Goal: Communication & Community: Answer question/provide support

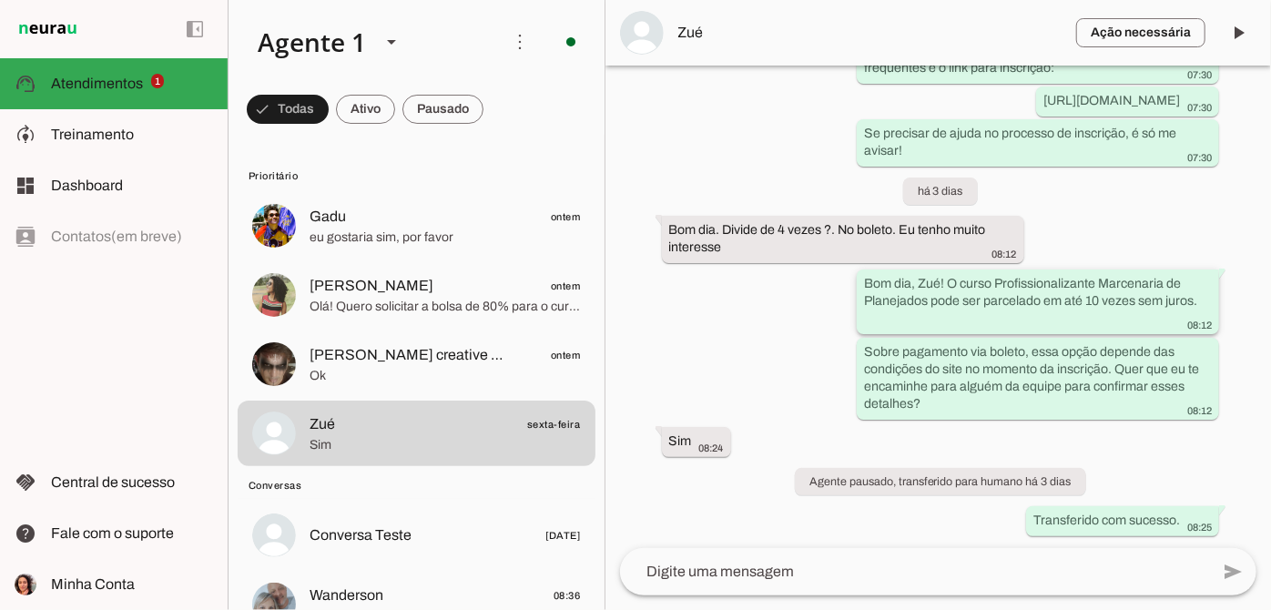
scroll to position [716, 0]
click at [1241, 26] on span at bounding box center [1239, 33] width 44 height 44
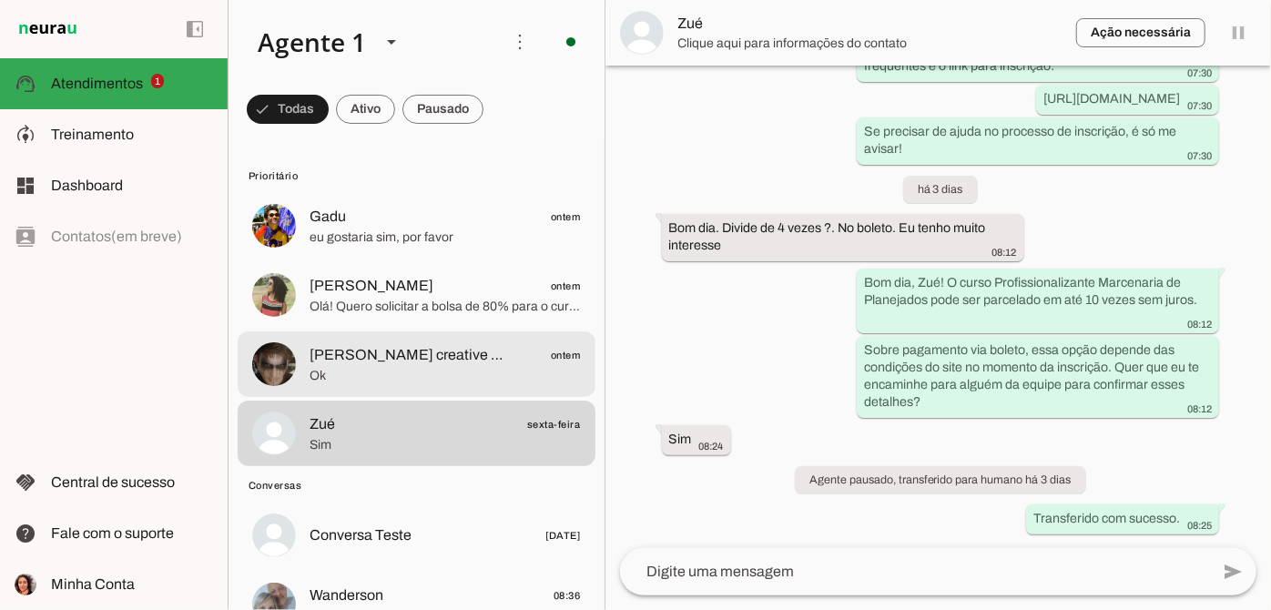
scroll to position [0, 0]
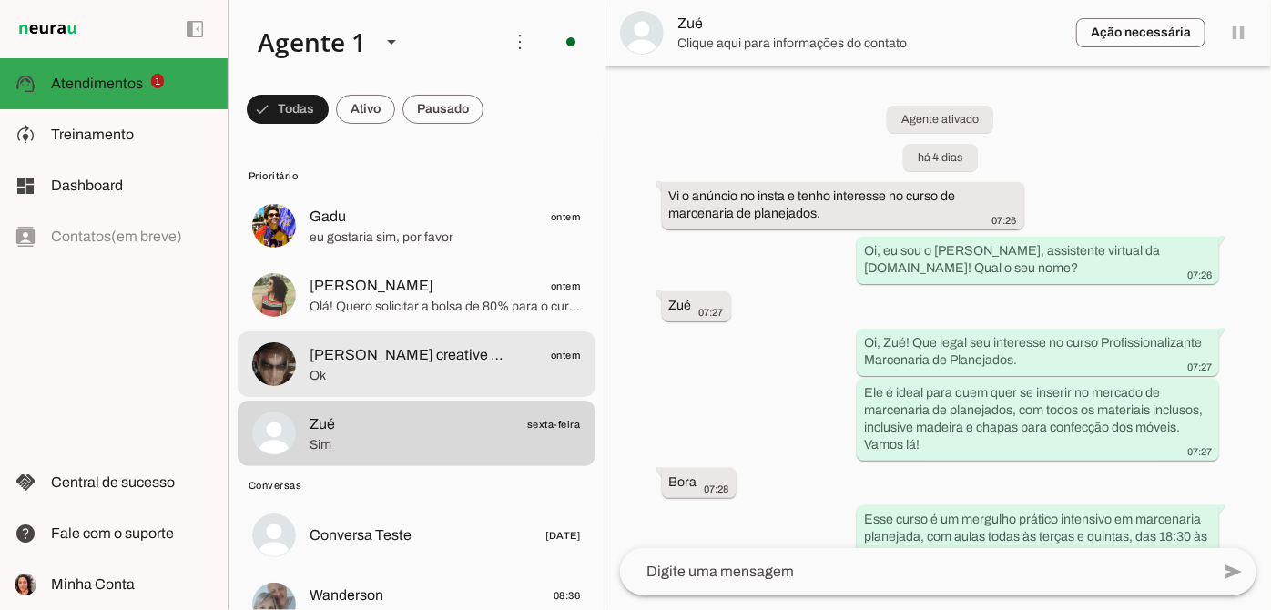
click at [415, 382] on span "Ok" at bounding box center [445, 376] width 271 height 18
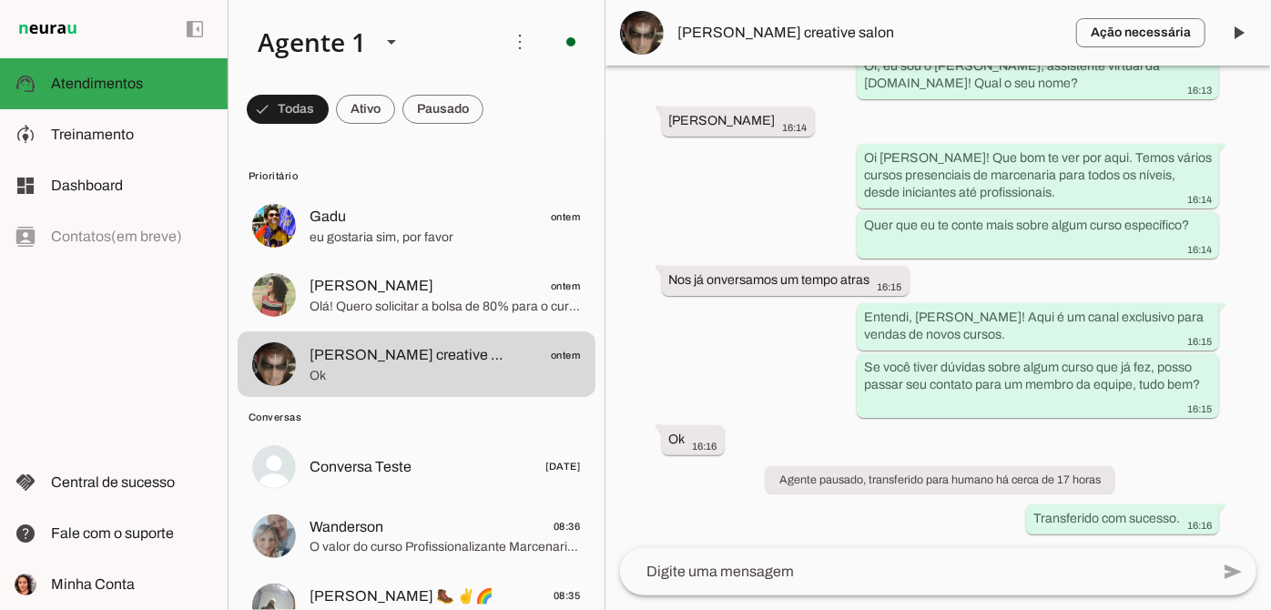
scroll to position [5361, 0]
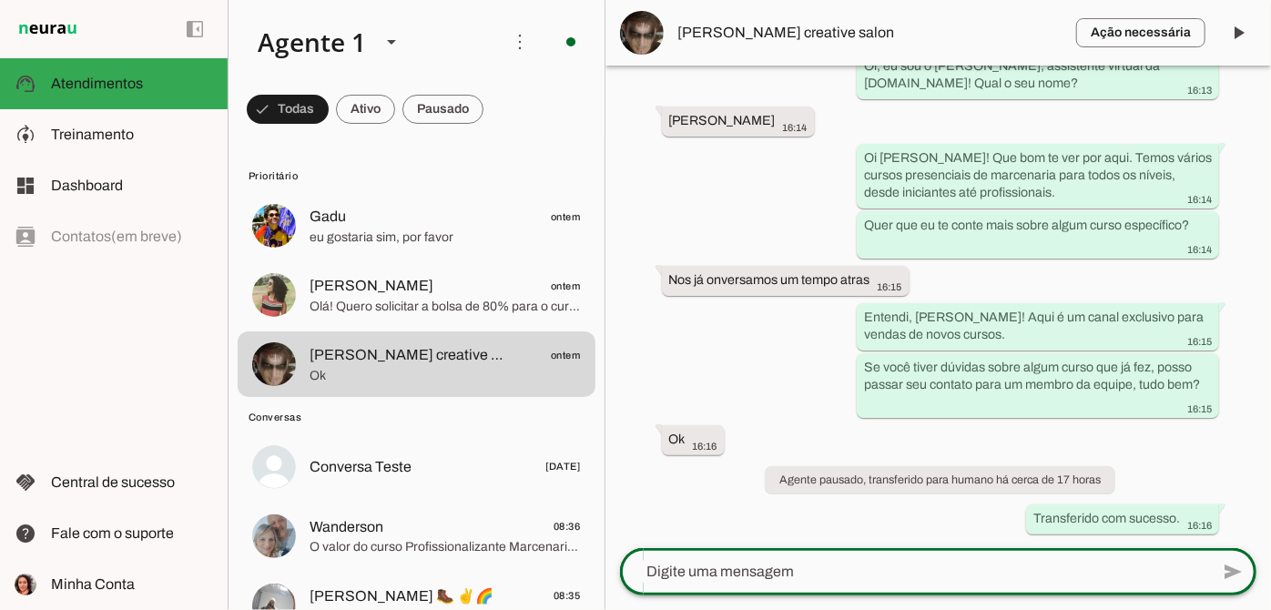
click at [726, 594] on div "send" at bounding box center [938, 571] width 637 height 47
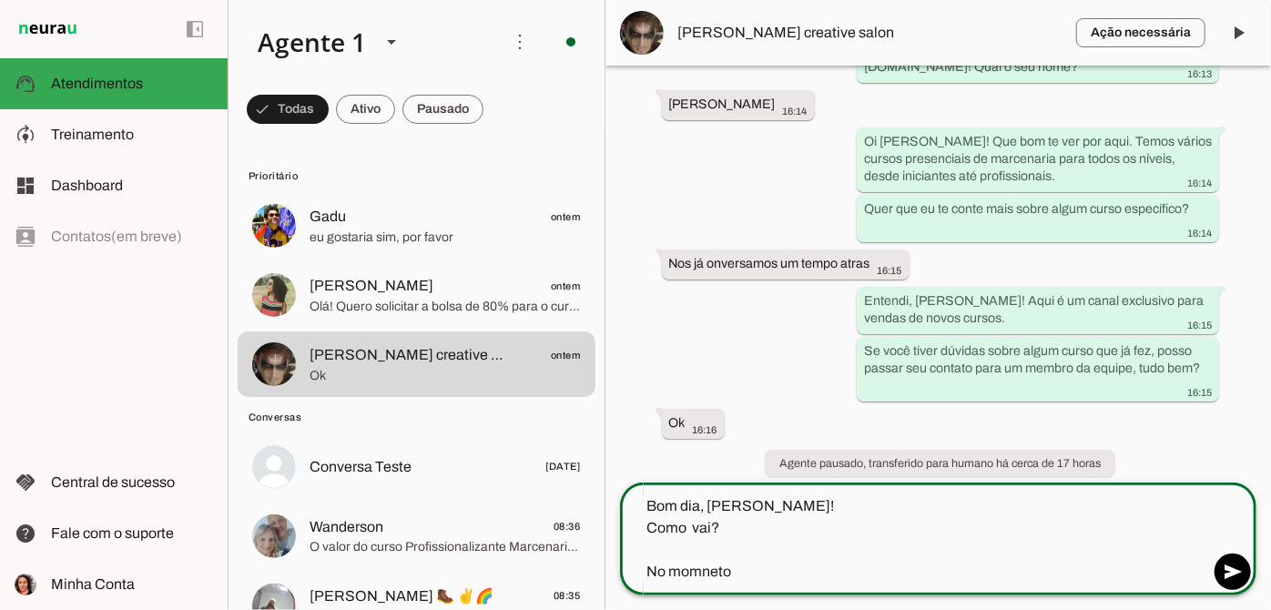
type textarea "Bom dia, [PERSON_NAME]! Como vai? No momneto"
type md-outlined-text-field "Bom dia, [PERSON_NAME]! Como vai? No momneto"
click at [748, 578] on textarea "Bom dia, [PERSON_NAME]! Como vai? No momento nã temos" at bounding box center [914, 538] width 589 height 87
drag, startPoint x: 813, startPoint y: 571, endPoint x: 649, endPoint y: 571, distance: 163.9
click at [649, 571] on textarea "Bom dia, [PERSON_NAME]! Como vai? No momento nã temos" at bounding box center [914, 538] width 589 height 87
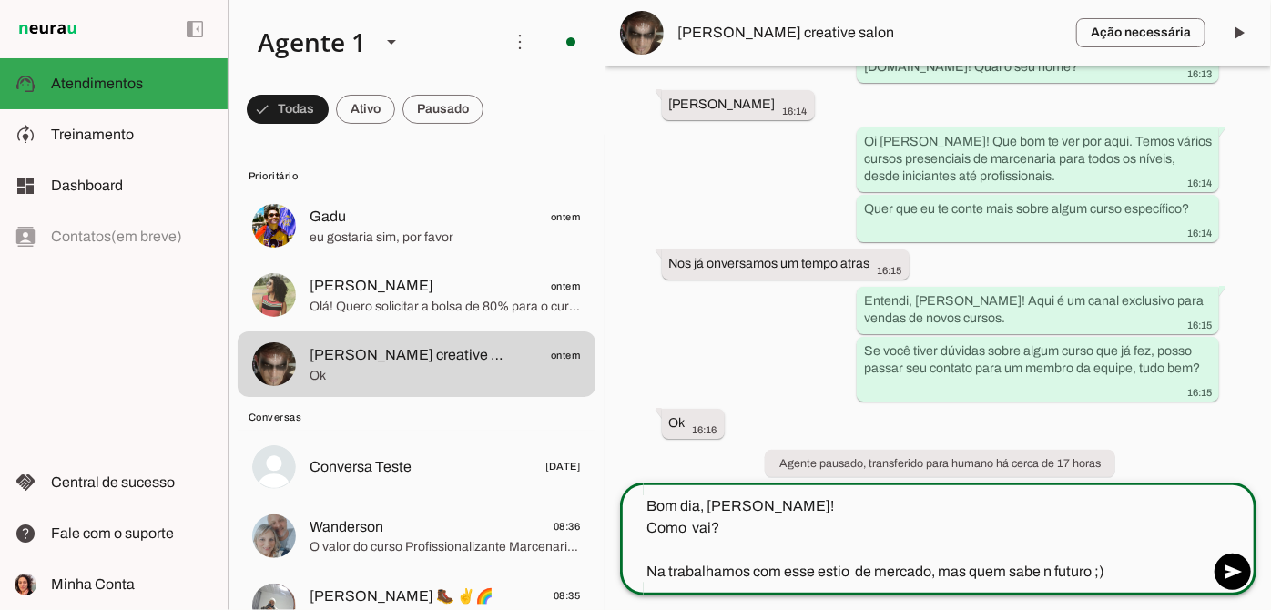
click at [1121, 569] on textarea "Bom dia, [PERSON_NAME]! Como vai? Na trabalhamos com esse estio de mercado, mas…" at bounding box center [914, 538] width 589 height 87
click at [1049, 566] on textarea "Bom dia, [PERSON_NAME]! Como vai? Na trabalhamos com esse estio de mercado, mas…" at bounding box center [914, 538] width 589 height 87
click at [1122, 571] on textarea "Bom dia, [PERSON_NAME]! Como vai? Na trabalhamos com esse estio de mercado, mas…" at bounding box center [914, 538] width 589 height 87
type textarea "Bom dia, [PERSON_NAME]! Como vai? Na trabalhamos com esse estio de mercado, mas…"
type md-outlined-text-field "Bom dia, [PERSON_NAME]! Como vai? Na trabalhamos com esse estio de mercado, mas…"
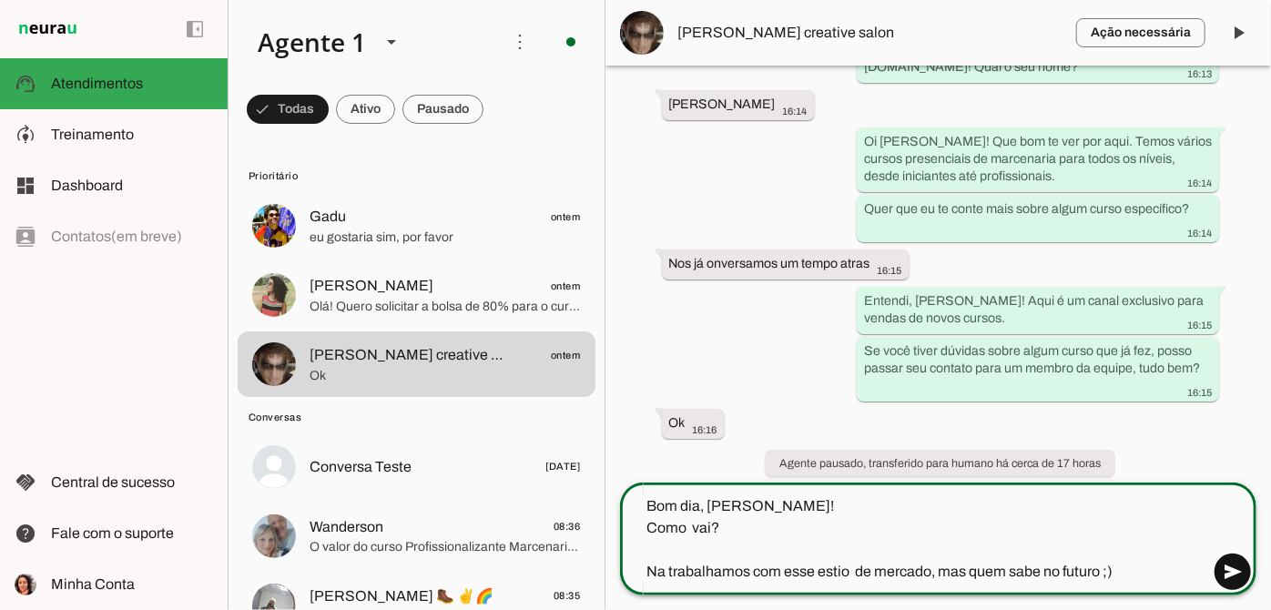
click at [1224, 569] on span at bounding box center [1233, 572] width 44 height 44
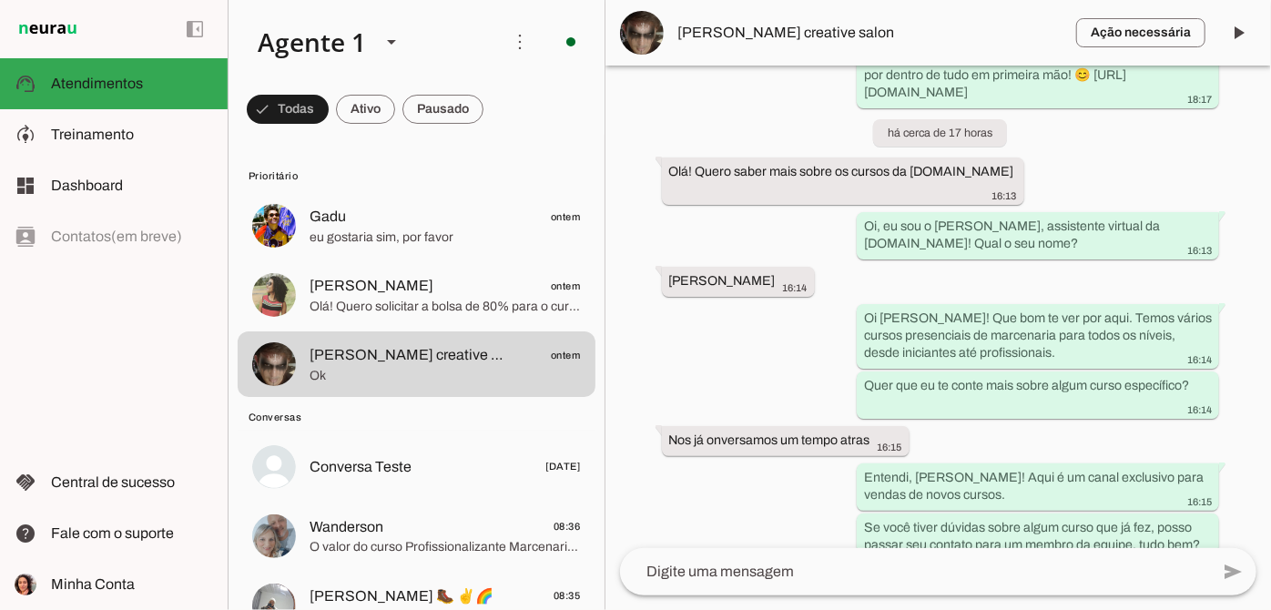
scroll to position [5490, 0]
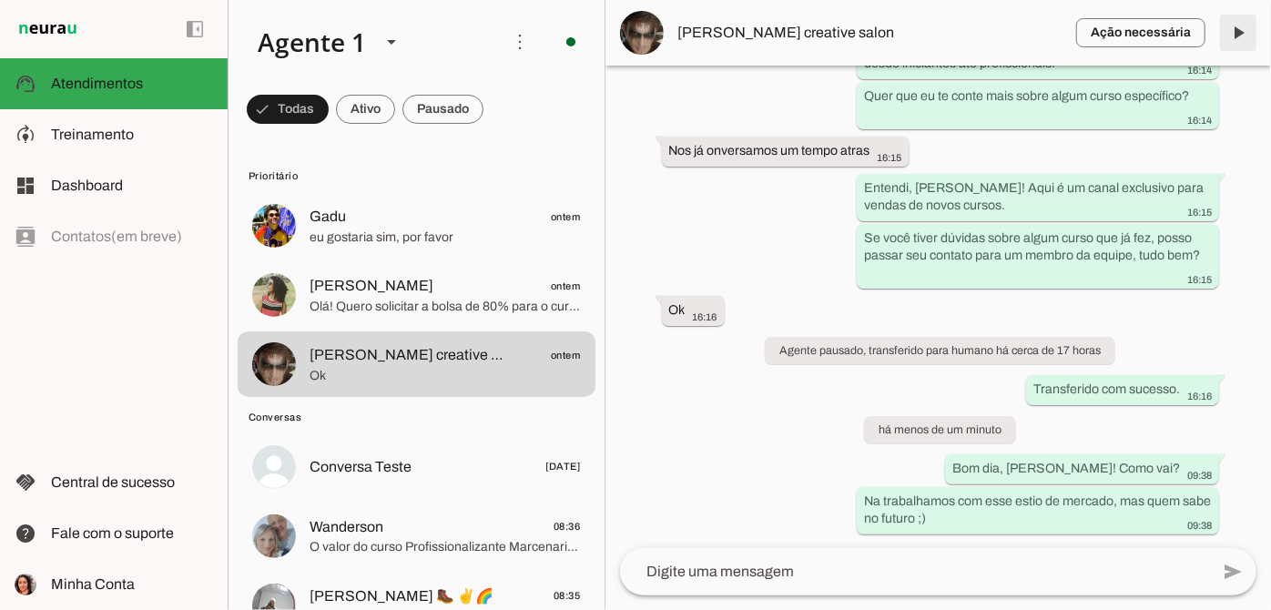
click at [1233, 32] on span at bounding box center [1239, 33] width 44 height 44
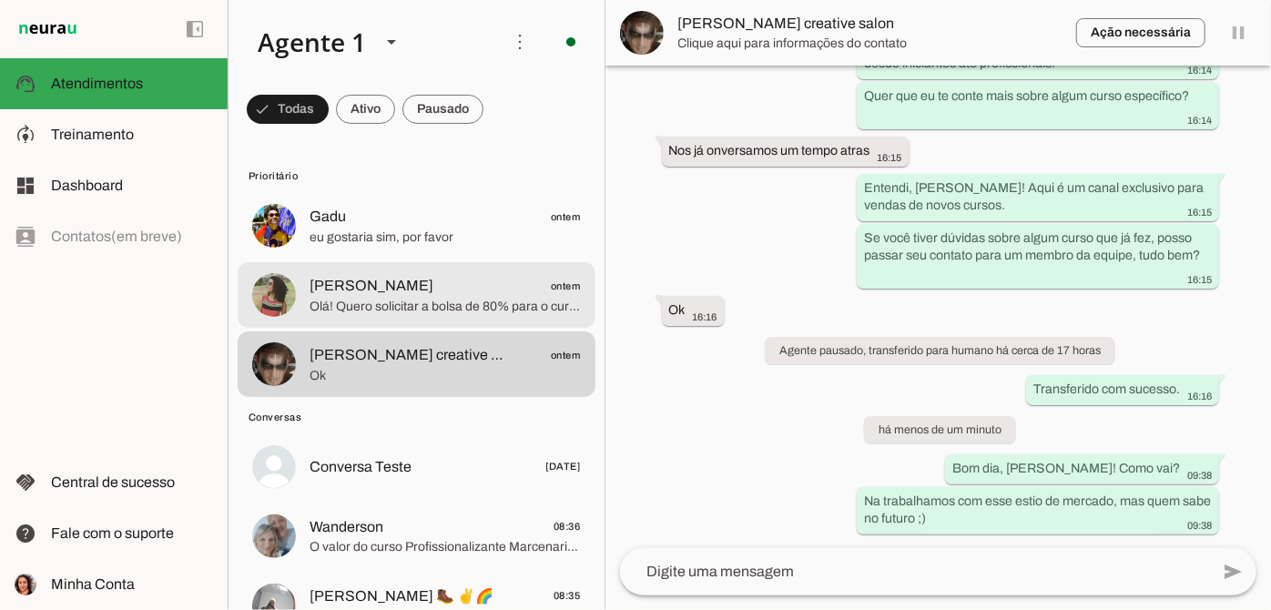
scroll to position [0, 0]
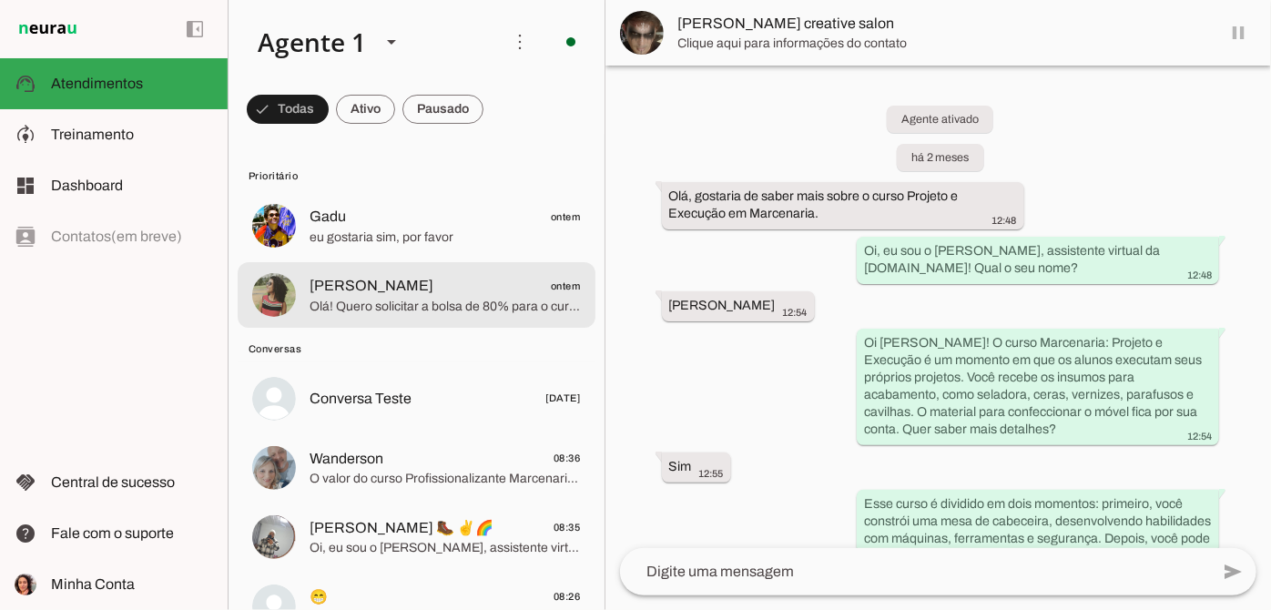
click at [408, 293] on span "[PERSON_NAME]" at bounding box center [372, 286] width 124 height 22
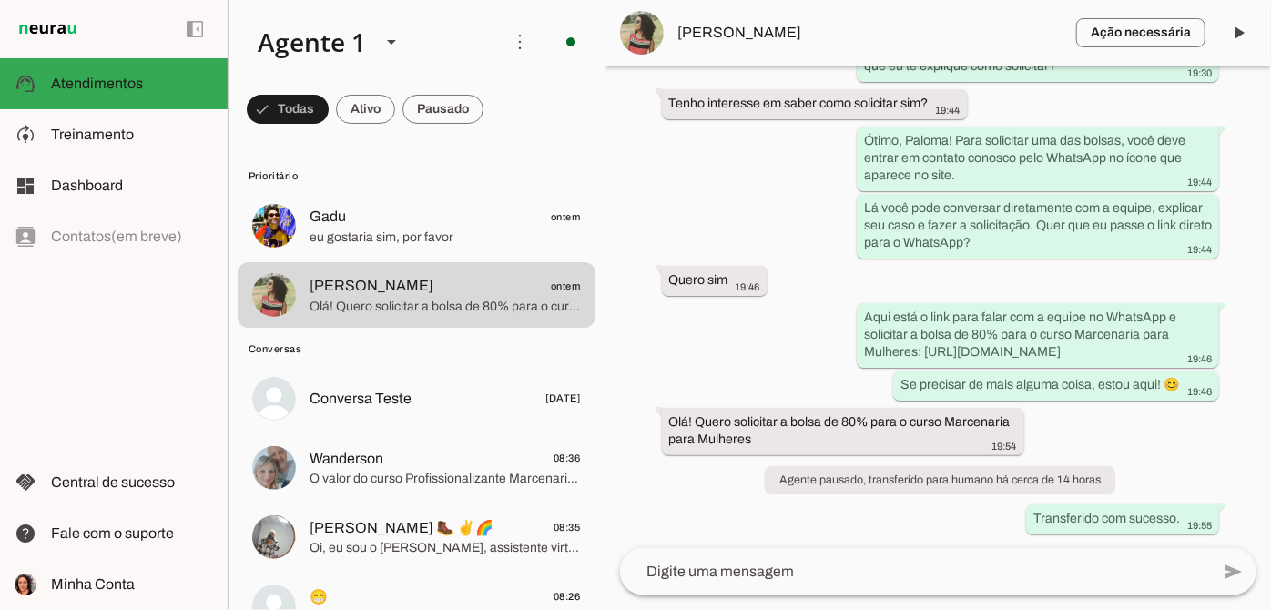
scroll to position [2176, 0]
click at [705, 572] on textarea at bounding box center [914, 572] width 589 height 22
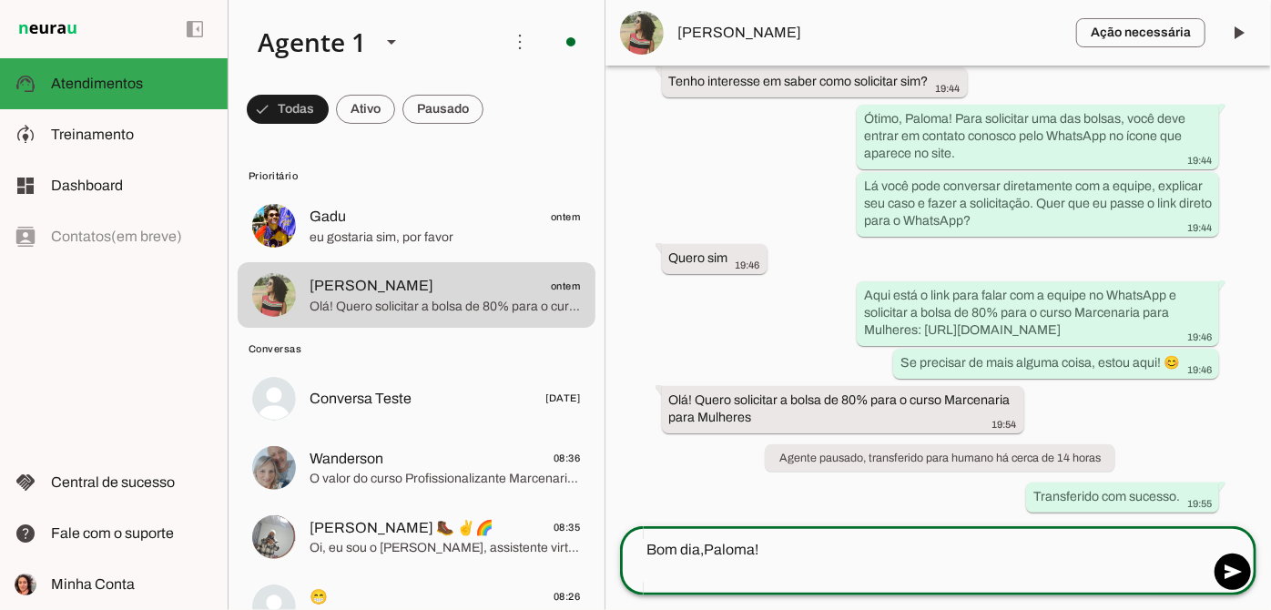
click at [706, 548] on textarea "Bom dia,Paloma!" at bounding box center [914, 561] width 589 height 44
click at [679, 580] on textarea "Bom dia, Paloma!" at bounding box center [914, 561] width 589 height 44
type textarea "Bom dia, Paloma!"
type md-outlined-text-field "Bom dia, Paloma!"
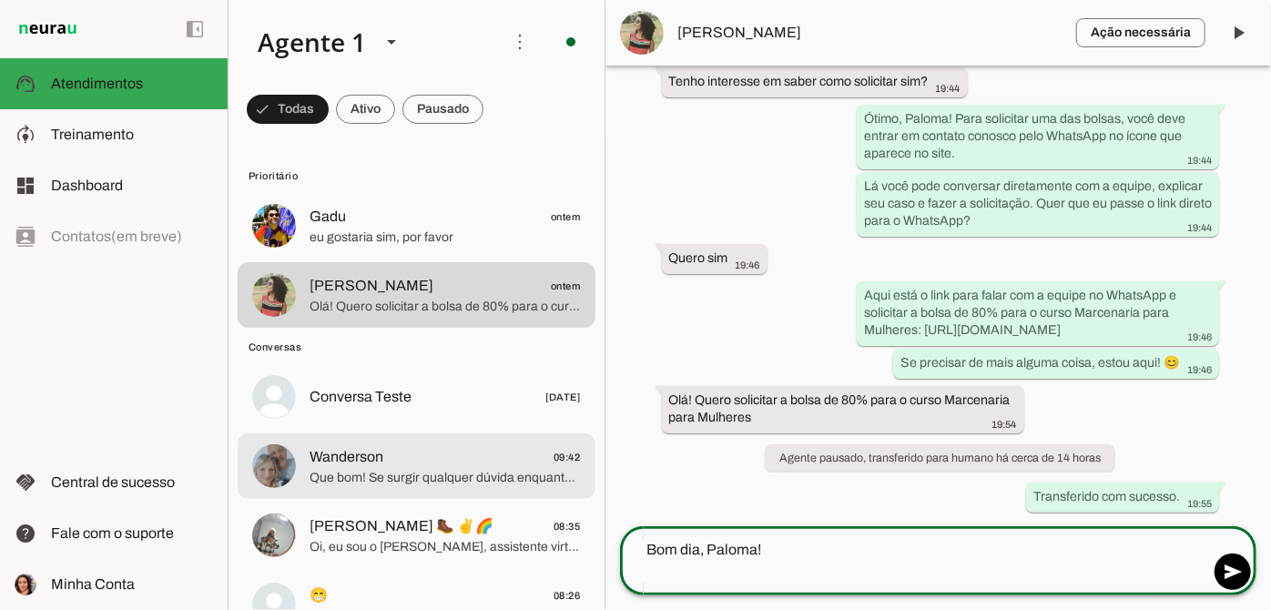
scroll to position [0, 0]
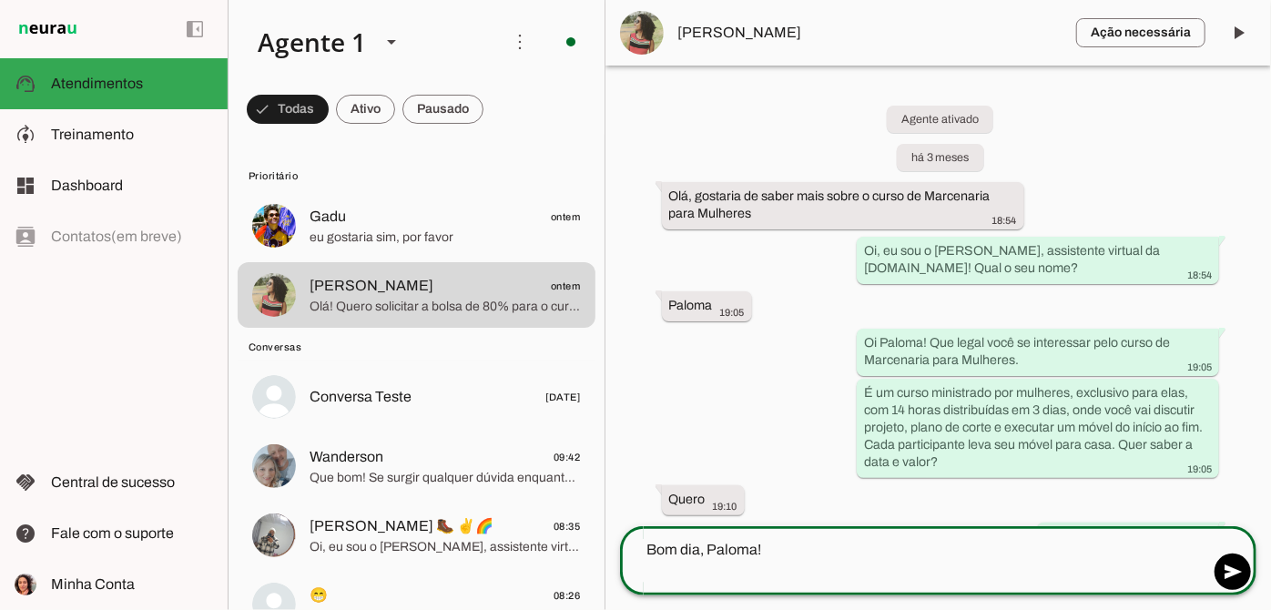
drag, startPoint x: 726, startPoint y: 575, endPoint x: 639, endPoint y: 545, distance: 91.6
click at [639, 545] on textarea "Bom dia, Paloma!" at bounding box center [914, 561] width 589 height 44
paste textarea "aqui é [PERSON_NAME] como vai? Segue o link do forms para a seleção da bolsa: […"
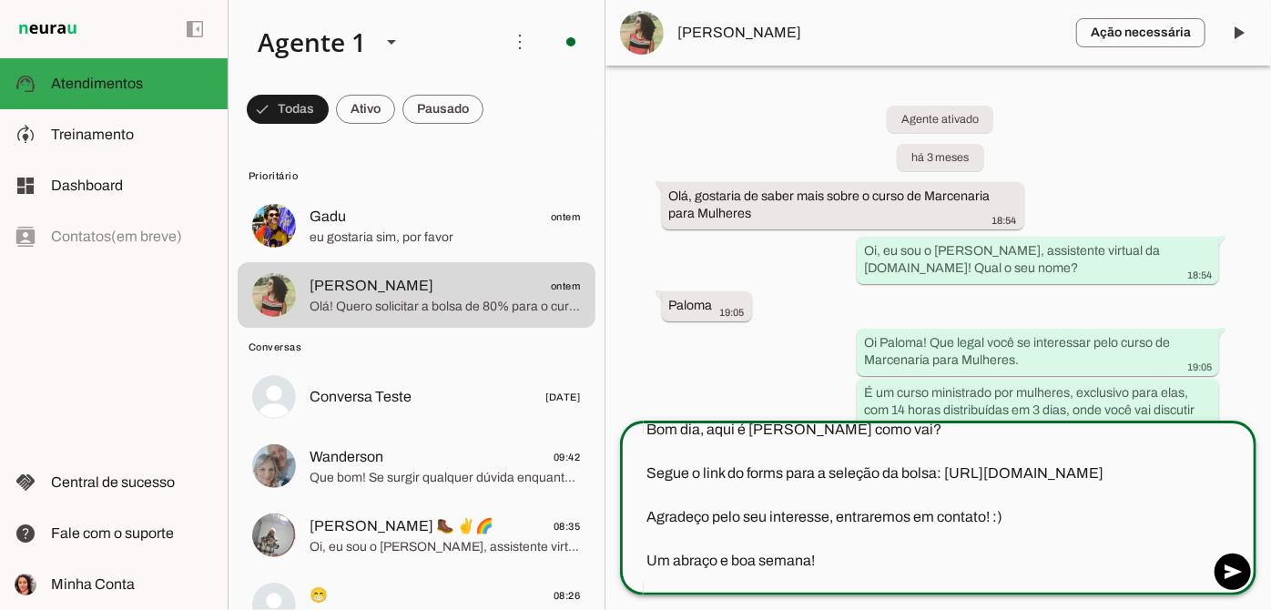
scroll to position [22, 0]
click at [988, 539] on textarea "Bom dia, aqui é [PERSON_NAME] como vai? Segue o link do forms para a seleção da…" at bounding box center [914, 506] width 589 height 175
click at [983, 539] on textarea "Bom dia, aqui é [PERSON_NAME] como vai? Segue o link do forms para a seleção da…" at bounding box center [914, 506] width 589 height 175
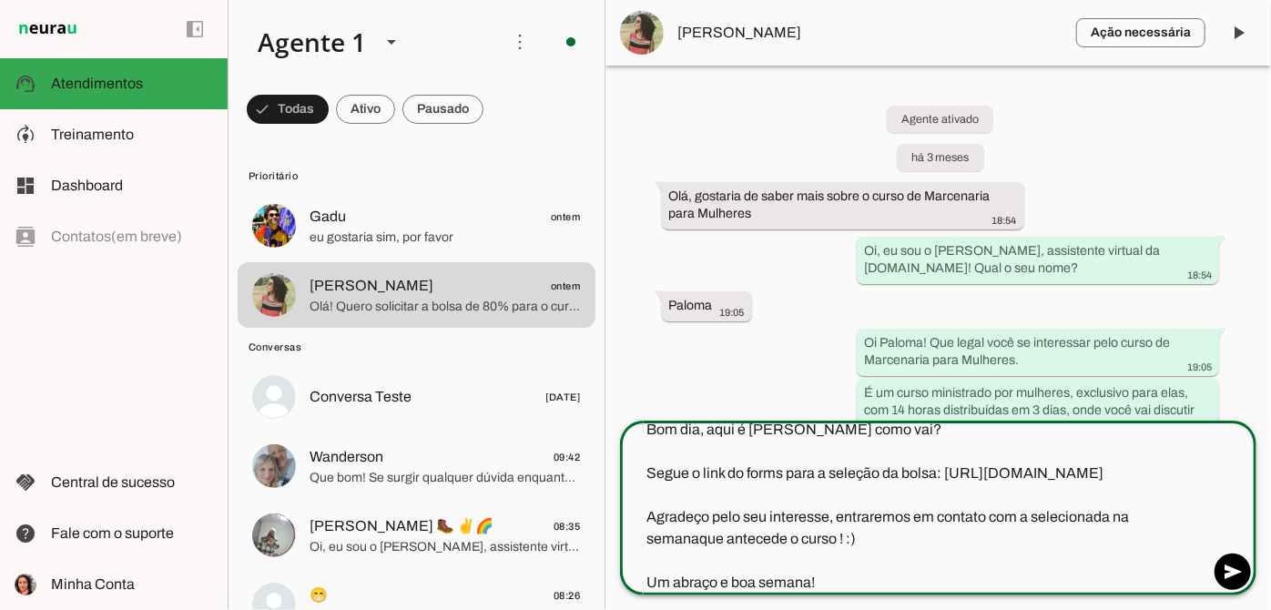
click at [697, 559] on textarea "Bom dia, aqui é [PERSON_NAME] como vai? Segue o link do forms para a seleção da…" at bounding box center [914, 506] width 589 height 175
type textarea "Bom dia, aqui é [PERSON_NAME] como vai? Segue o link do forms para a seleção da…"
type md-outlined-text-field "Bom dia, aqui é [PERSON_NAME] como vai? Segue o link do forms para a seleção da…"
click at [1233, 563] on span at bounding box center [1233, 572] width 44 height 44
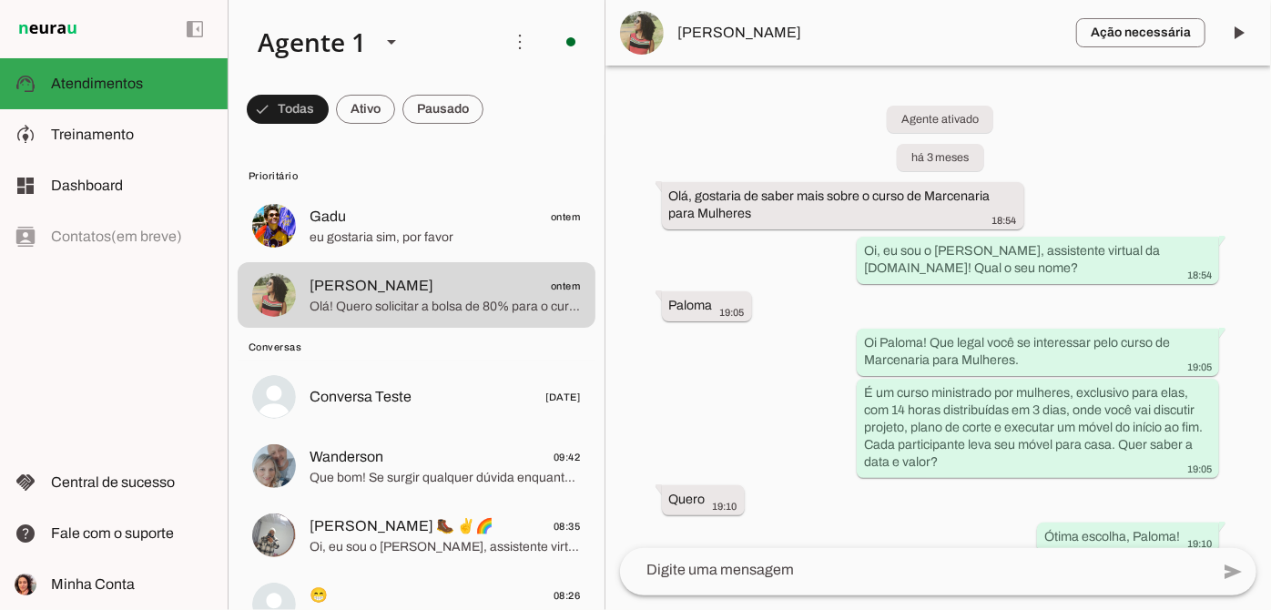
scroll to position [0, 0]
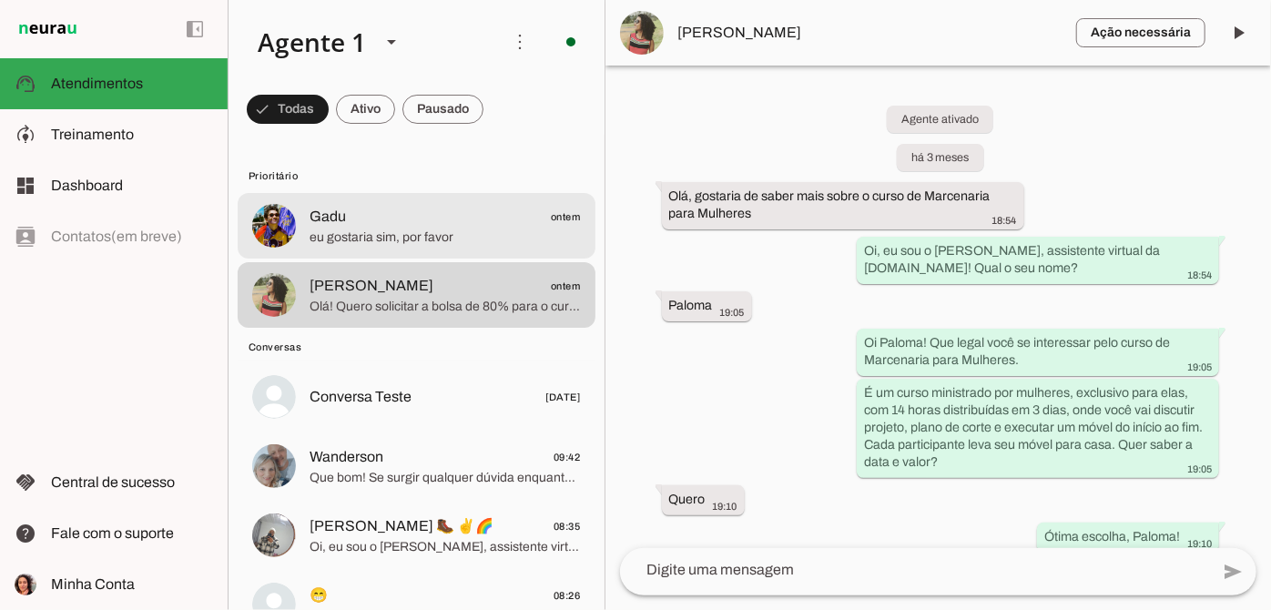
click at [503, 249] on md-item "Gadu ontem eu gostaria sim, por favor" at bounding box center [417, 226] width 358 height 66
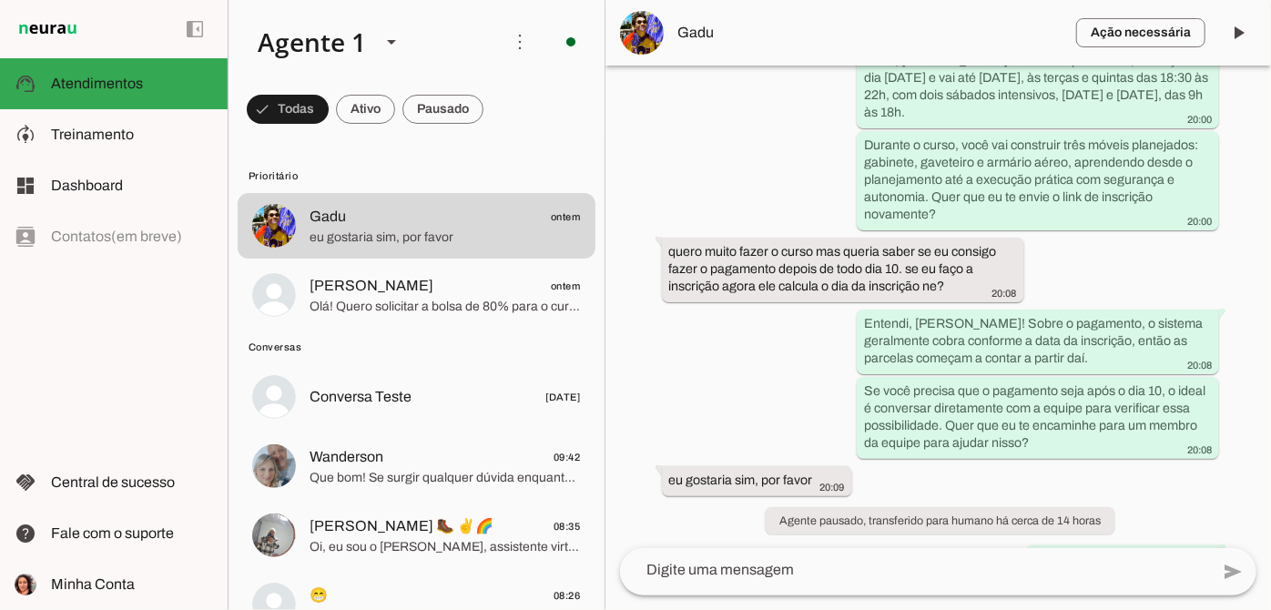
scroll to position [1412, 0]
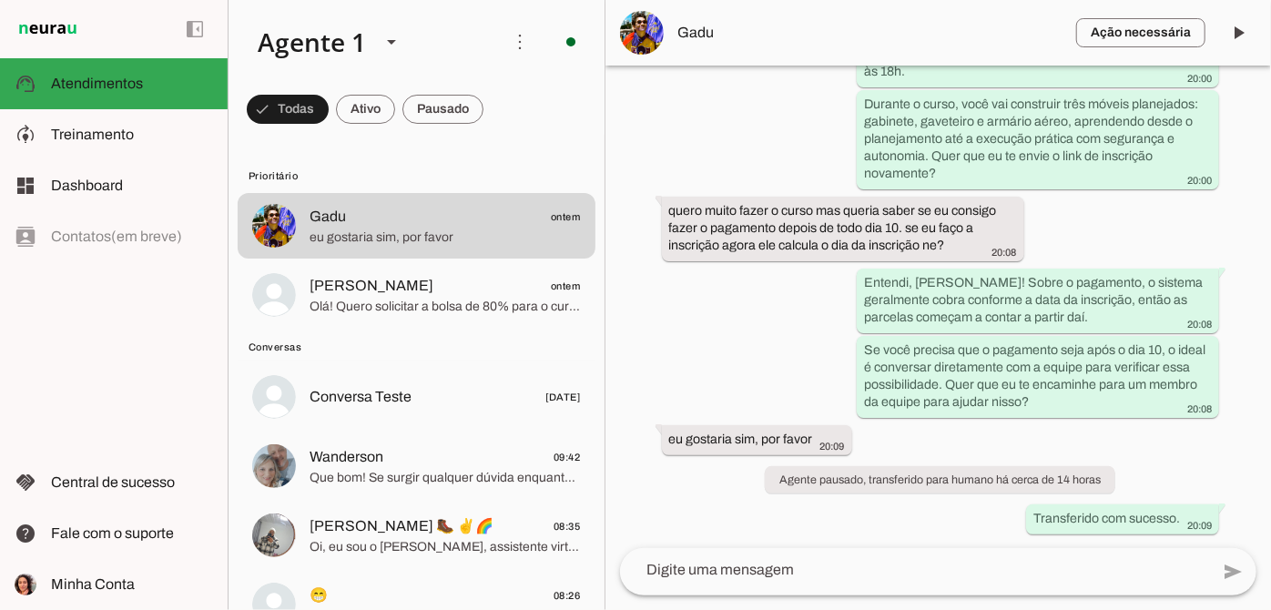
click at [685, 36] on span "Gadu" at bounding box center [869, 33] width 383 height 22
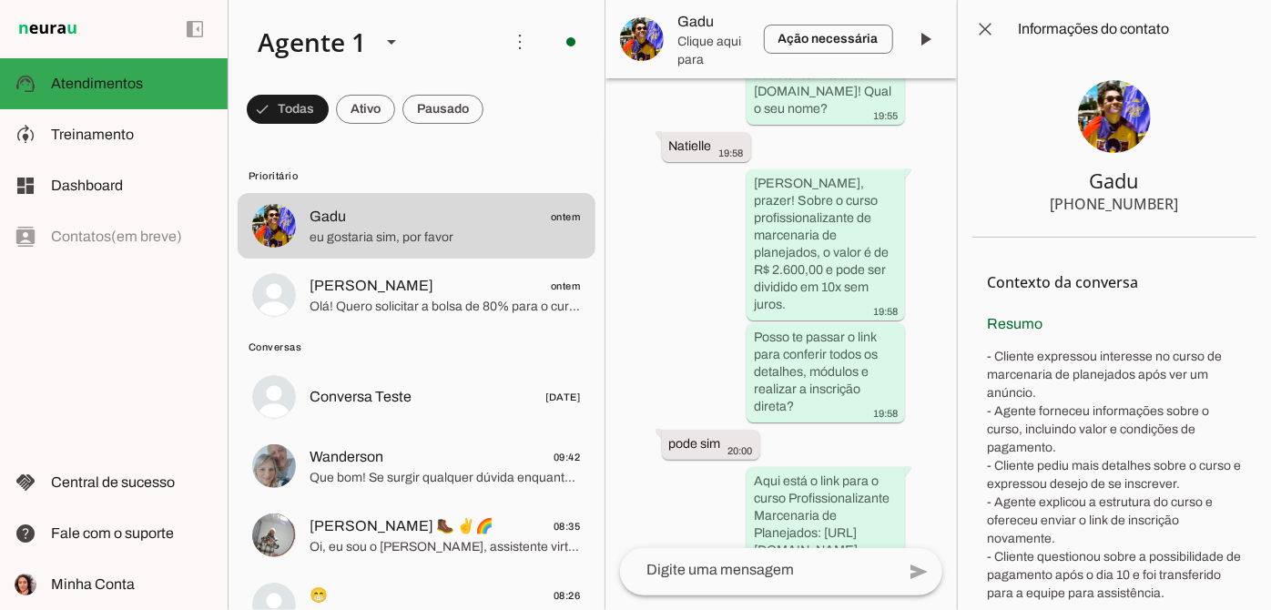
scroll to position [2816, 0]
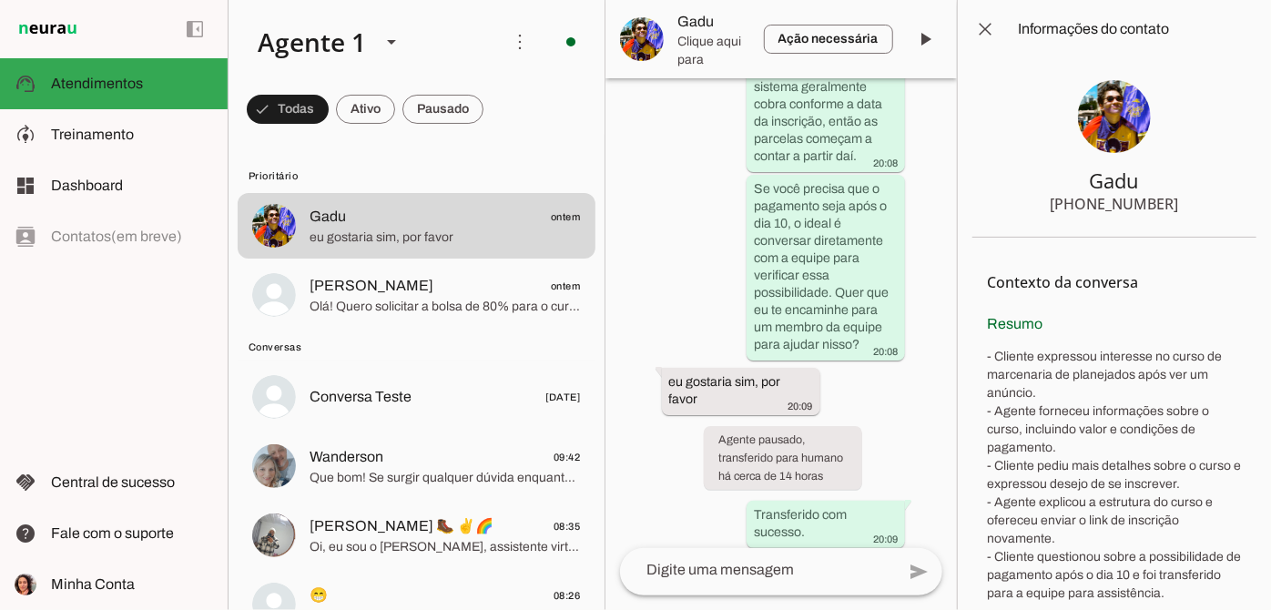
drag, startPoint x: 1170, startPoint y: 209, endPoint x: 1039, endPoint y: 216, distance: 131.3
click at [1039, 216] on section "Gadu [PHONE_NUMBER]" at bounding box center [1115, 147] width 284 height 179
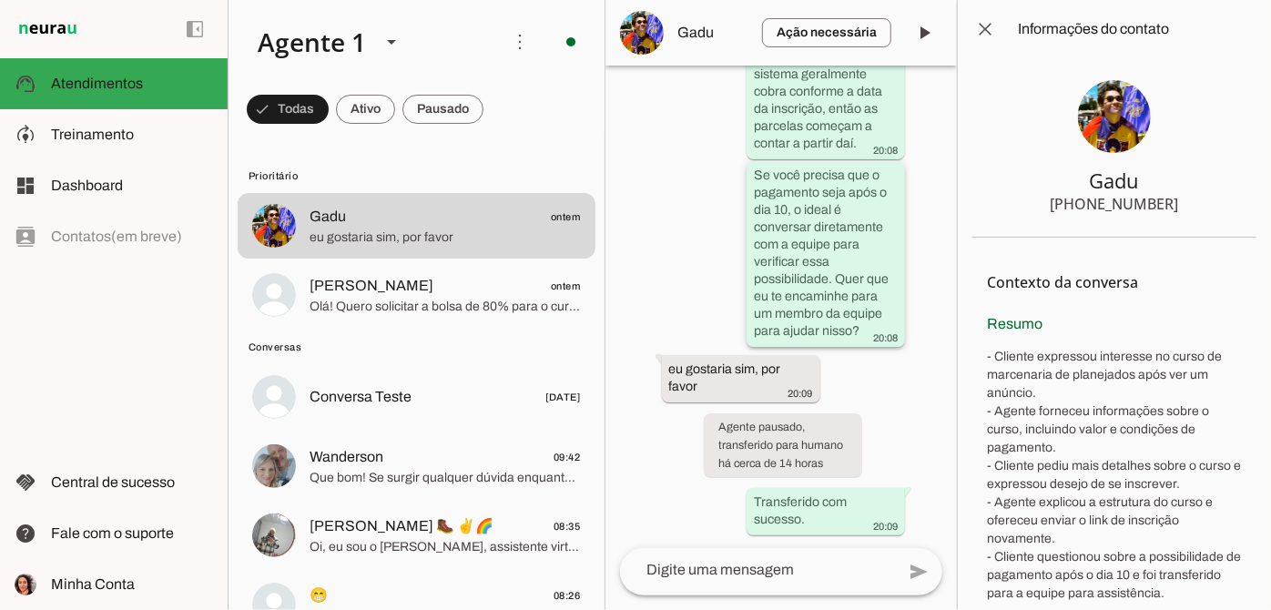
click at [0, 0] on slot "Se você precisa que o pagamento seja após o dia 10, o ideal é conversar diretam…" at bounding box center [0, 0] width 0 height 0
click at [982, 25] on span at bounding box center [985, 29] width 44 height 44
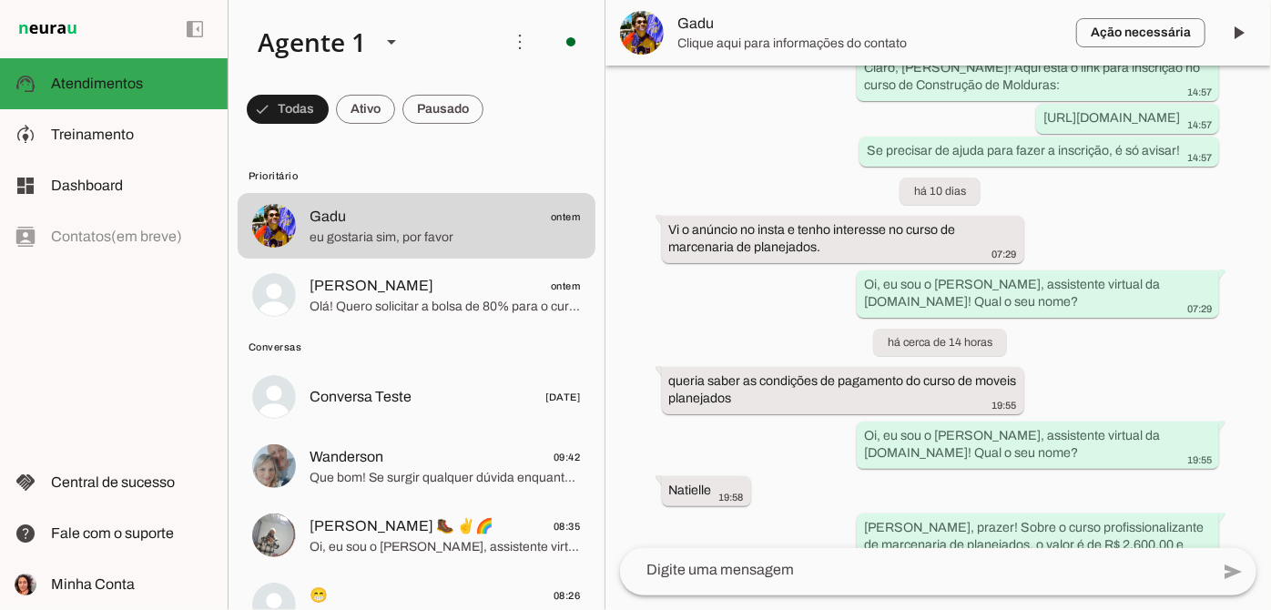
scroll to position [667, 0]
